Goal: Find specific page/section: Find specific page/section

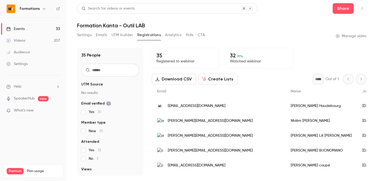
click at [25, 29] on link "Events 33" at bounding box center [33, 29] width 66 height 12
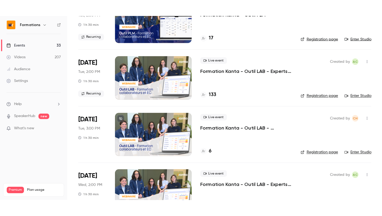
scroll to position [70, 0]
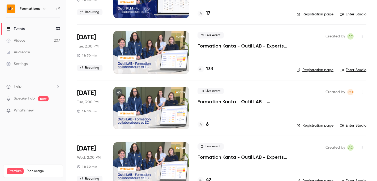
click at [349, 126] on link "Enter Studio" at bounding box center [353, 125] width 27 height 5
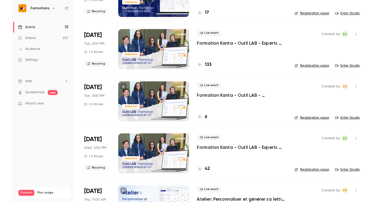
scroll to position [0, 0]
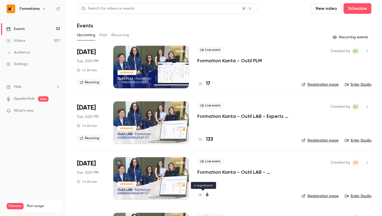
click at [207, 181] on h4 "6" at bounding box center [207, 194] width 3 height 7
